Goal: Find specific page/section: Find specific page/section

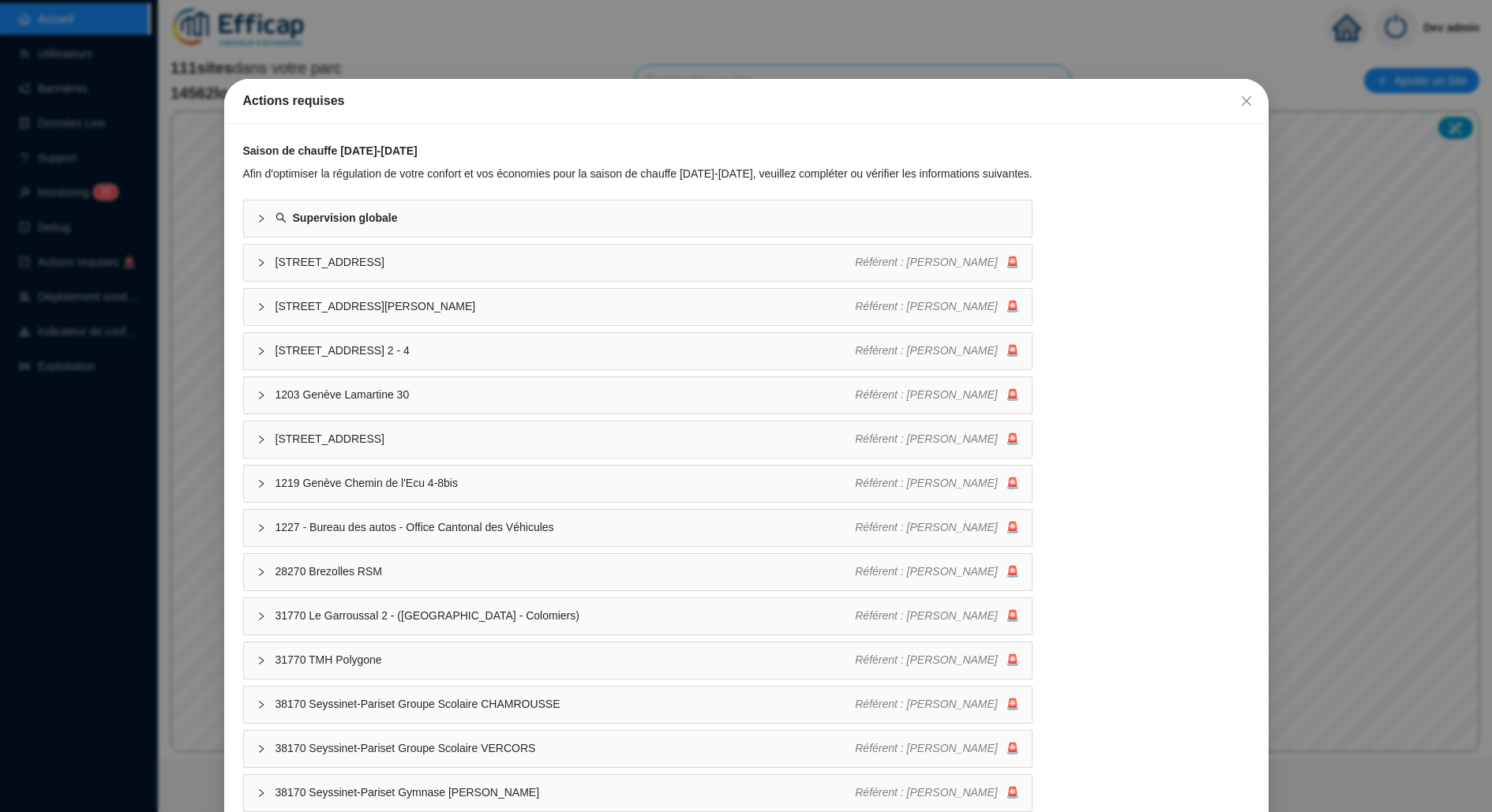
click at [143, 478] on div "Actions requises Saison de chauffe [DATE]-[DATE] Afin d'optimiser la régulation…" at bounding box center [746, 406] width 1492 height 812
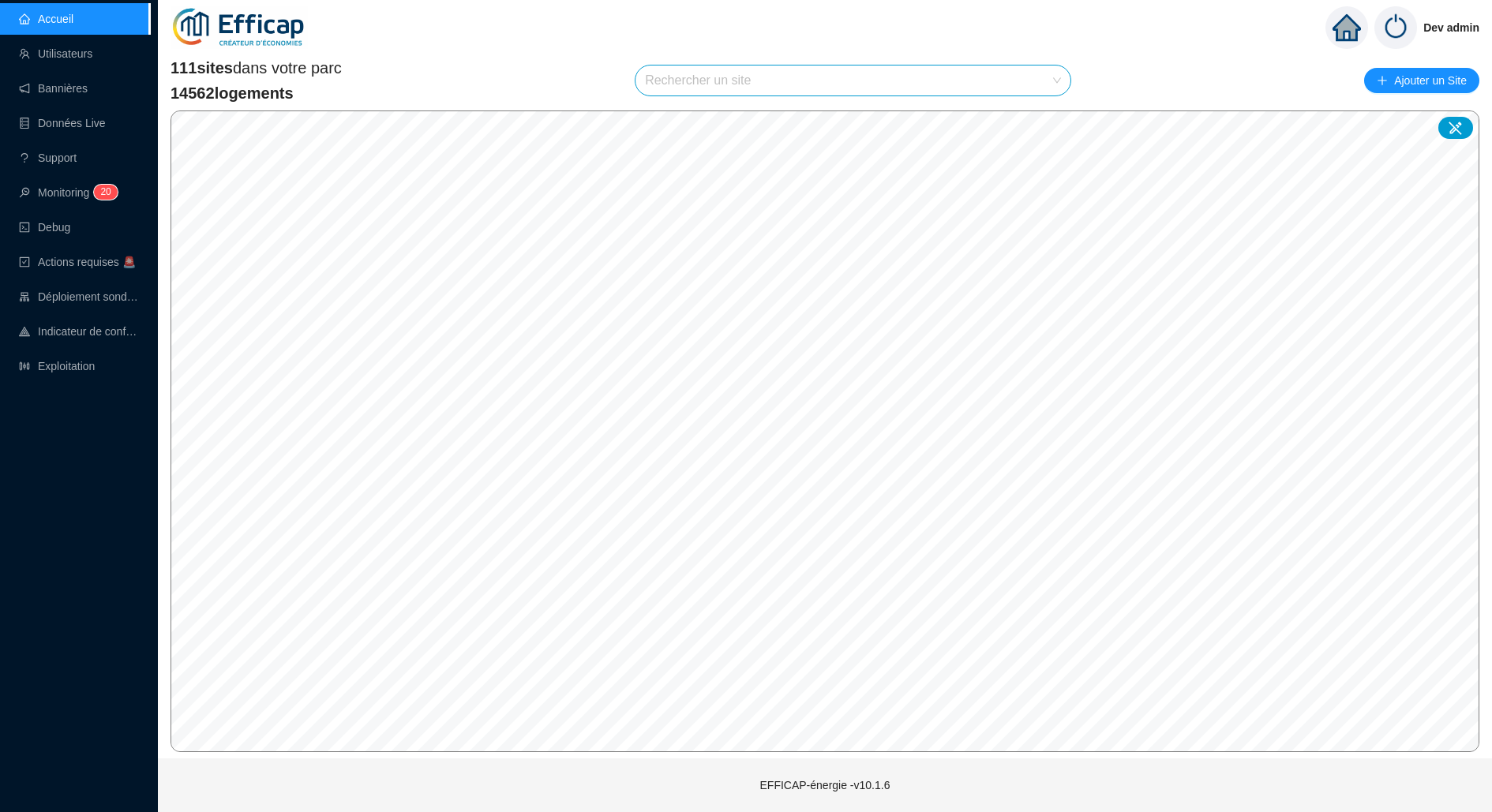
click at [815, 84] on input "search" at bounding box center [846, 81] width 402 height 30
type input "domaine"
click at [1042, 109] on div at bounding box center [1040, 118] width 37 height 24
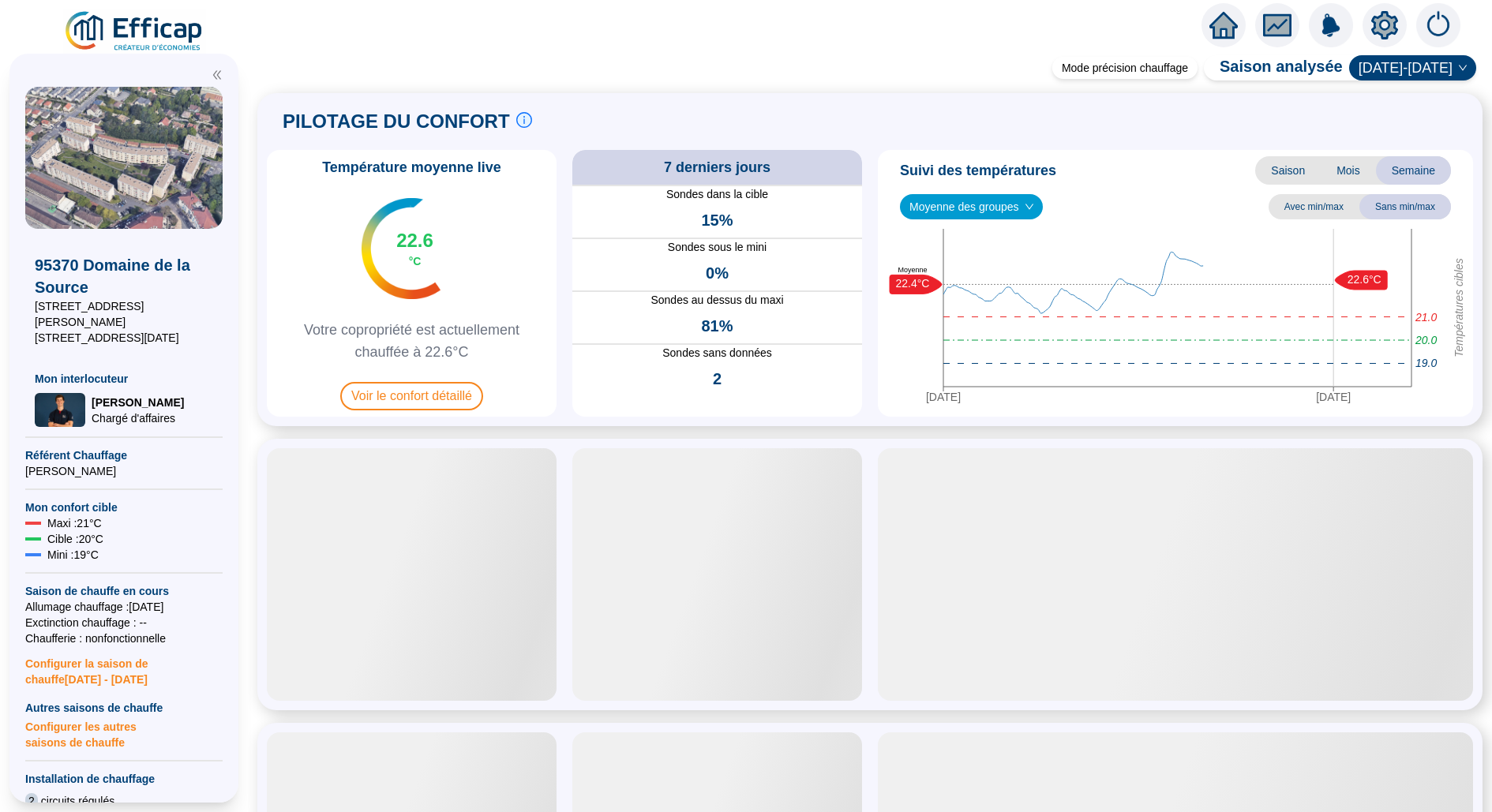
click at [1385, 30] on icon "setting" at bounding box center [1385, 25] width 11 height 11
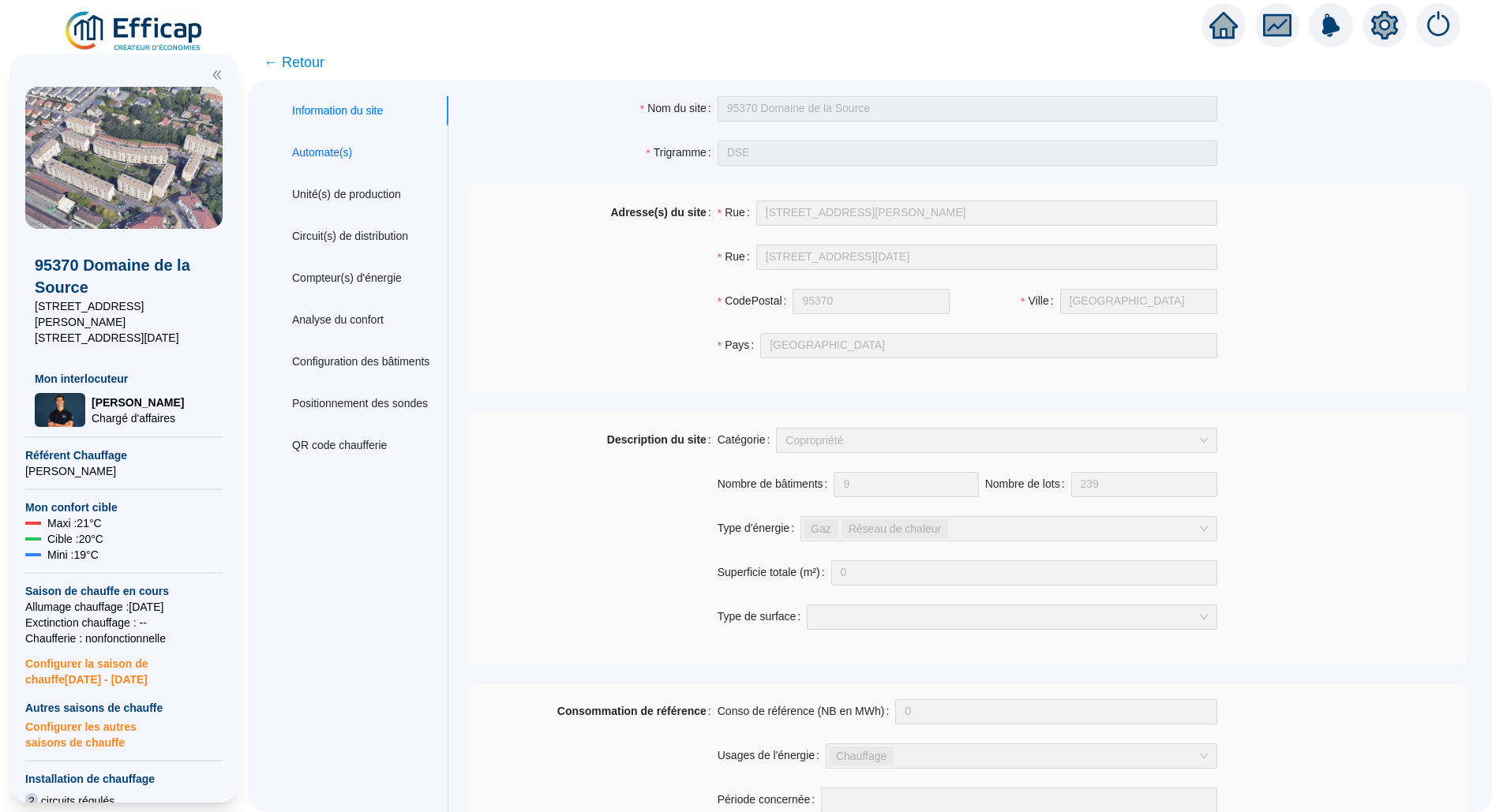
click at [345, 145] on div "Automate(s)" at bounding box center [322, 152] width 60 height 17
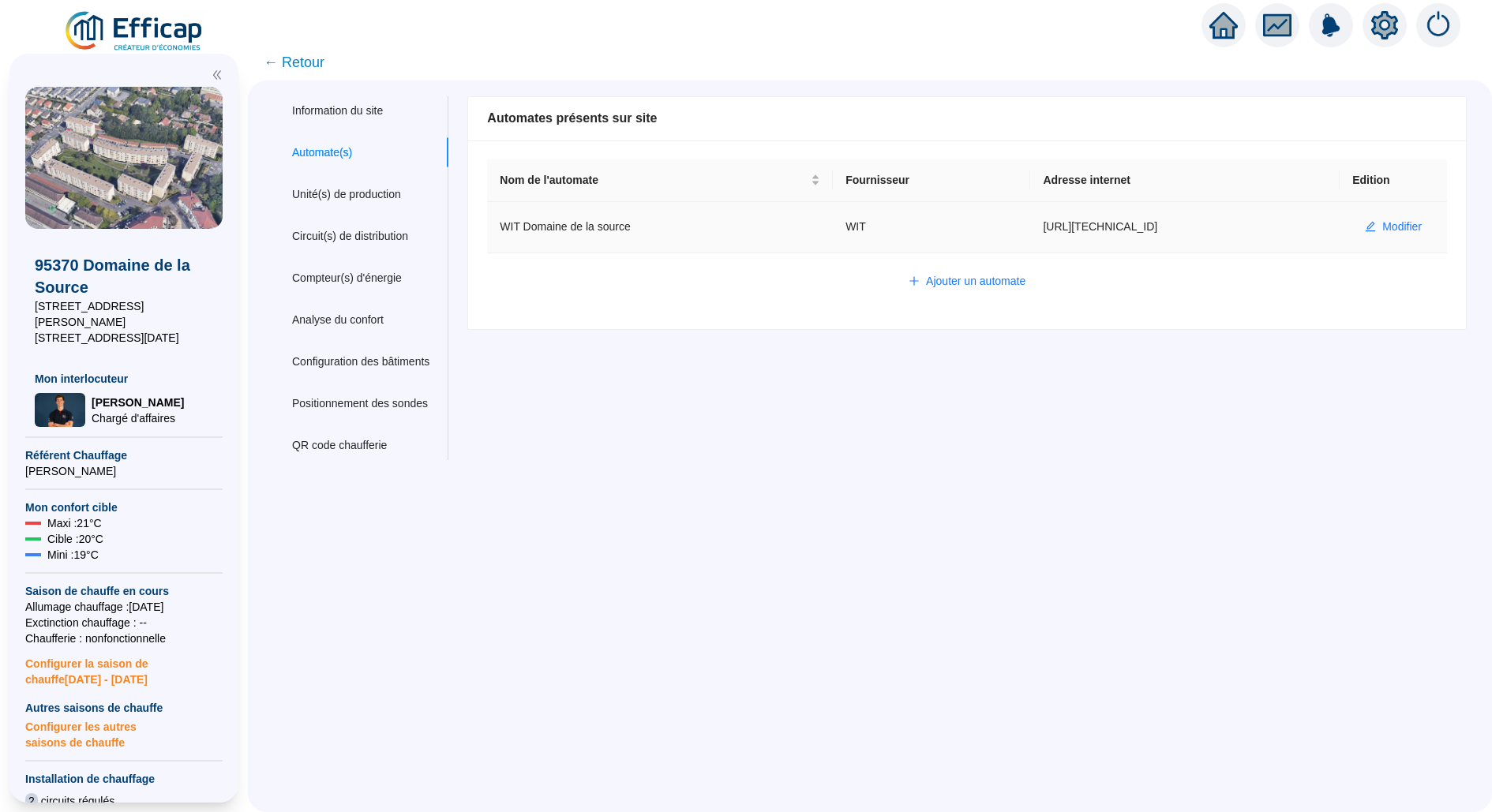
drag, startPoint x: 1169, startPoint y: 221, endPoint x: 1026, endPoint y: 221, distance: 143.0
click at [1030, 221] on td "[URL][TECHNICAL_ID]" at bounding box center [1184, 228] width 309 height 52
copy td "[URL][TECHNICAL_ID]"
